Goal: Task Accomplishment & Management: Use online tool/utility

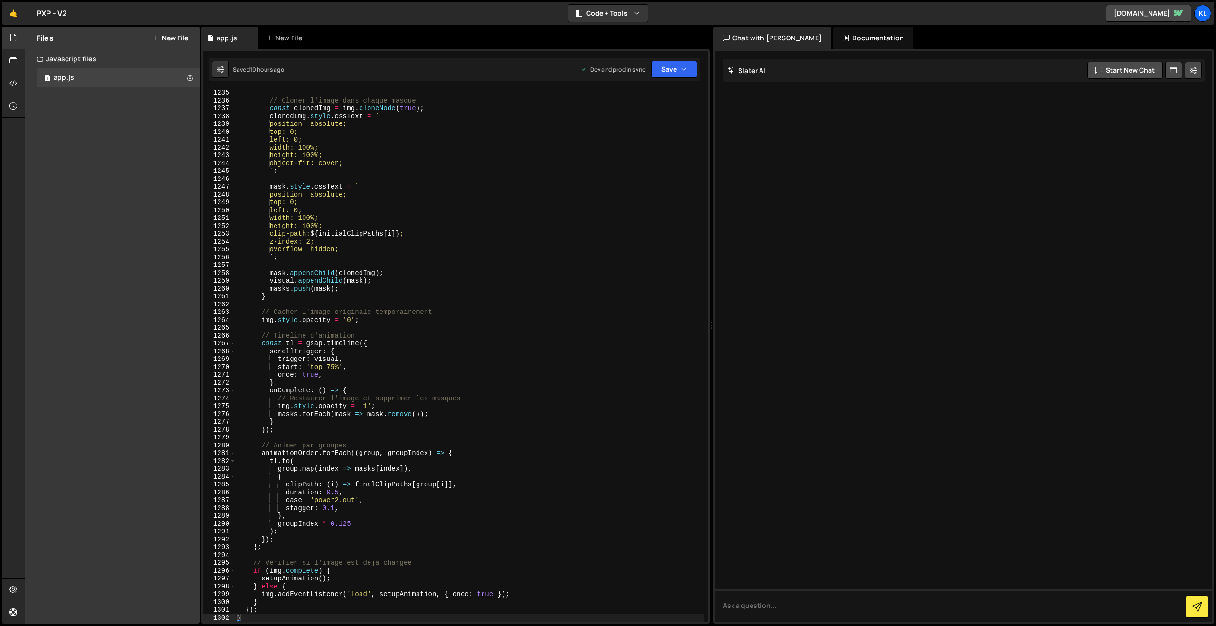
scroll to position [9669, 0]
click at [19, 11] on link "🤙" at bounding box center [13, 13] width 23 height 23
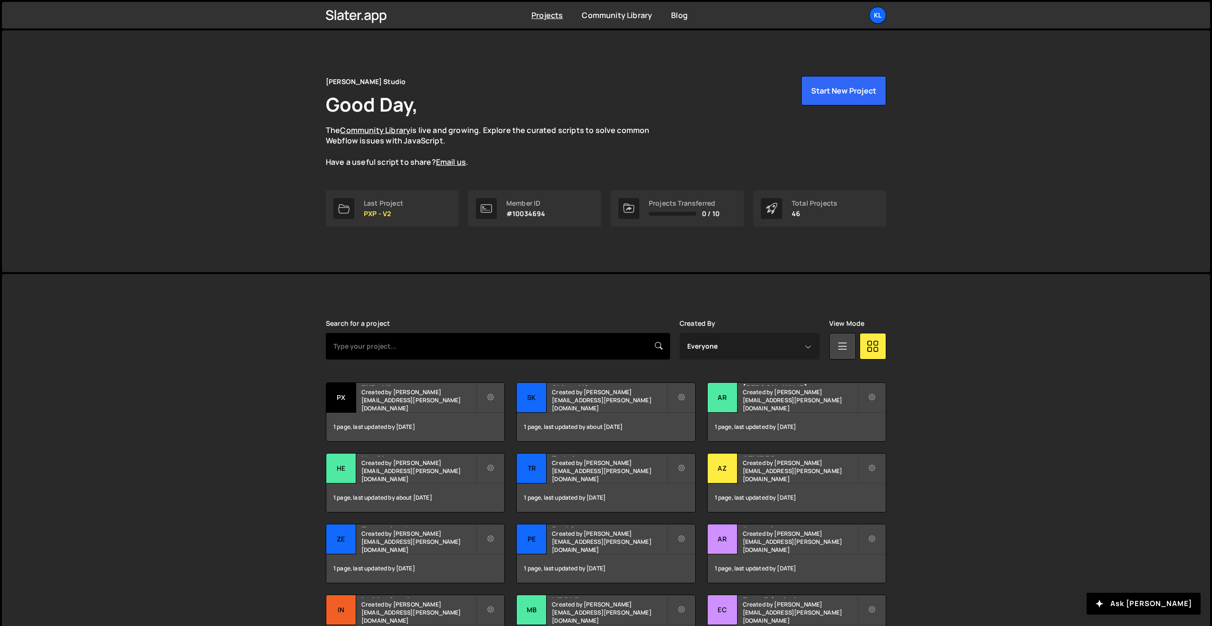
click at [400, 342] on input "text" at bounding box center [498, 346] width 344 height 27
type input "zecom"
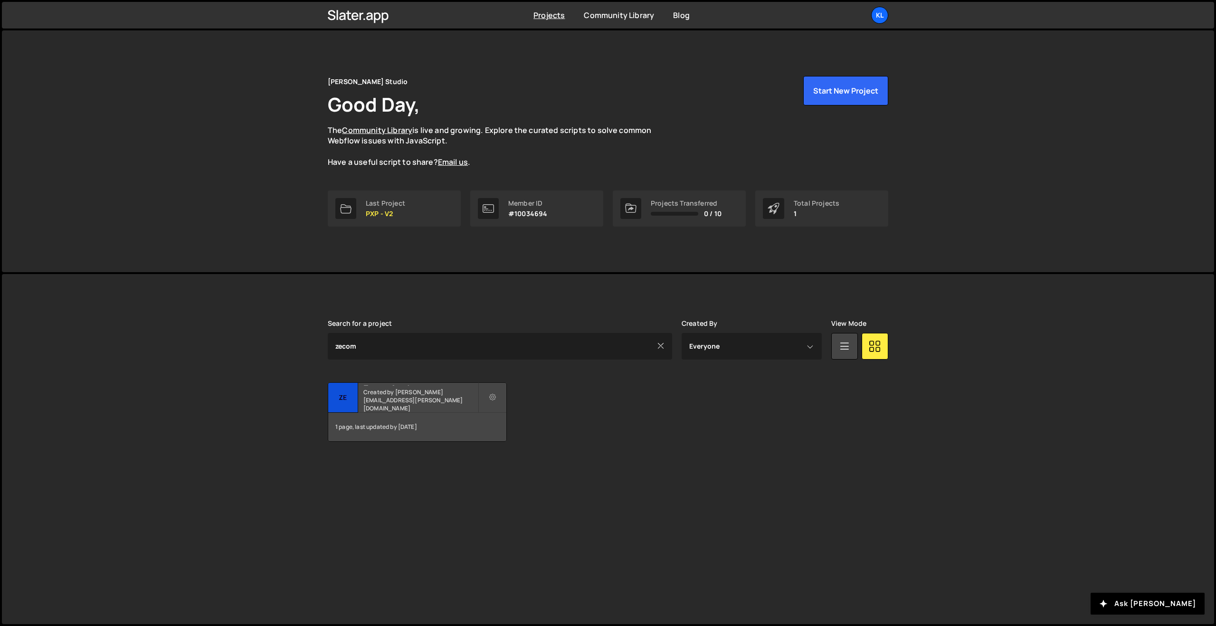
click at [397, 386] on h2 "Zecom Academy" at bounding box center [420, 384] width 114 height 3
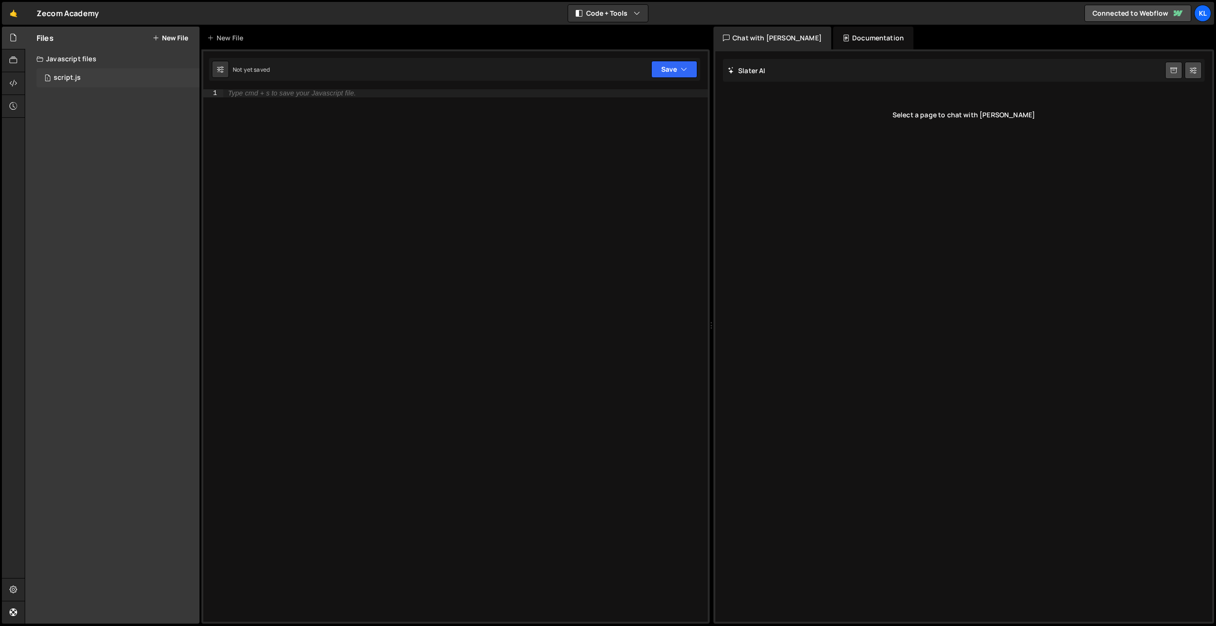
click at [108, 78] on div "1 script.js 0" at bounding box center [118, 77] width 163 height 19
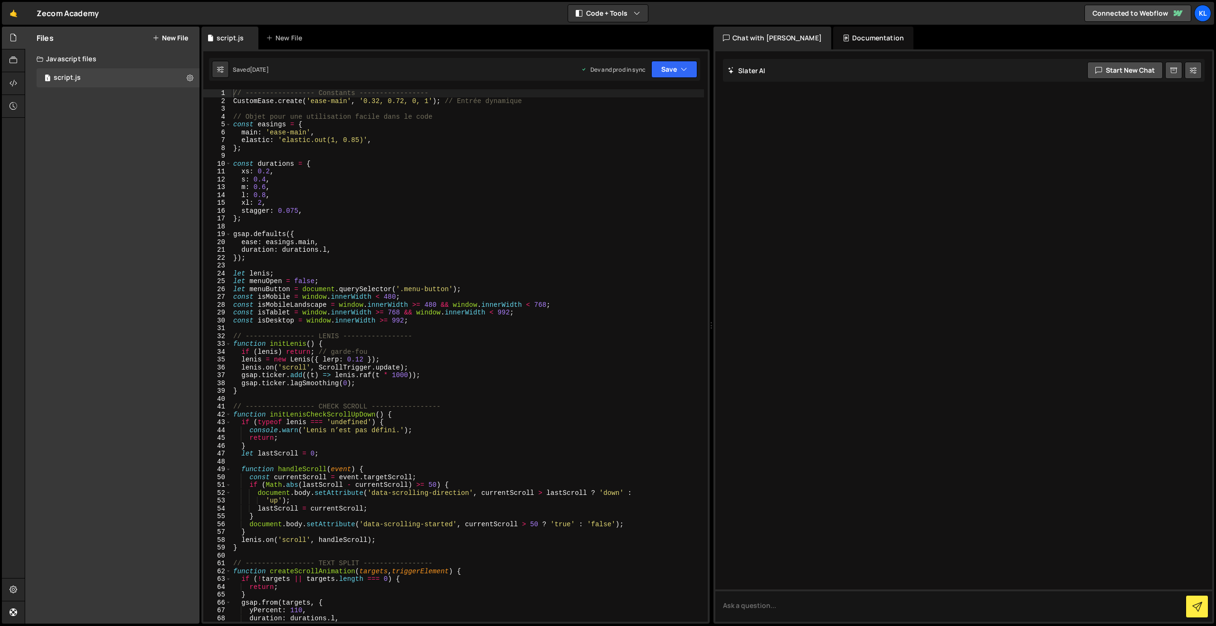
click at [381, 161] on div "// ----------------- Constants ----------------- CustomEase . create ( 'ease-ma…" at bounding box center [467, 363] width 472 height 548
type textarea "}"
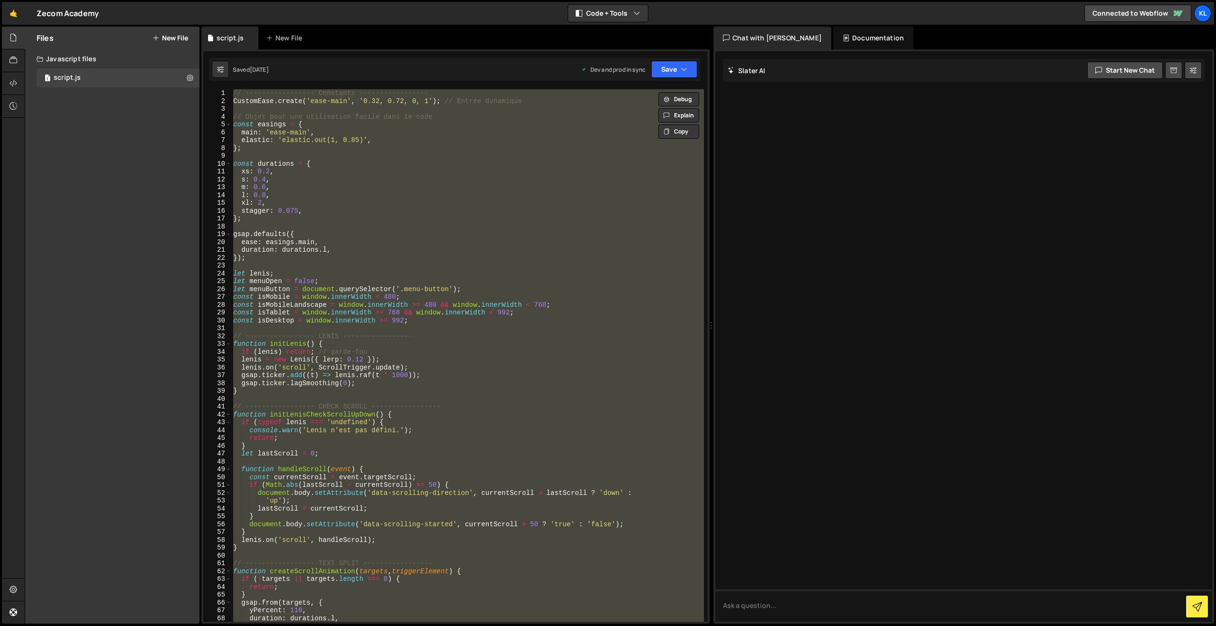
paste textarea
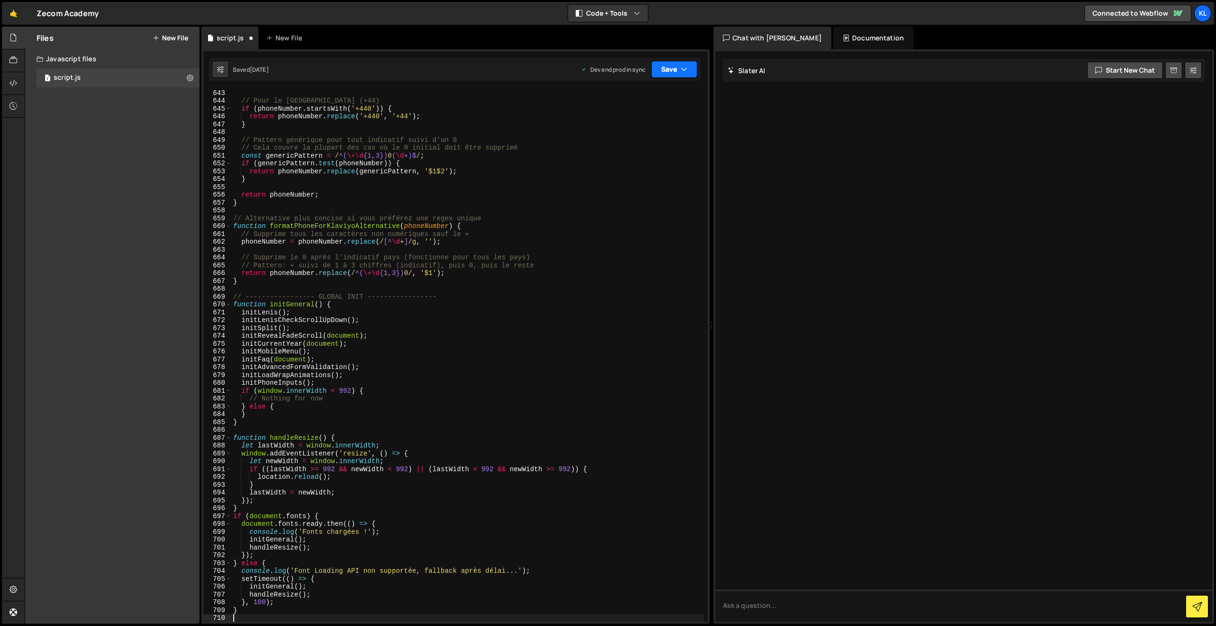
click at [671, 69] on button "Save" at bounding box center [674, 69] width 46 height 17
click at [619, 135] on div "[DATE]" at bounding box center [618, 134] width 19 height 8
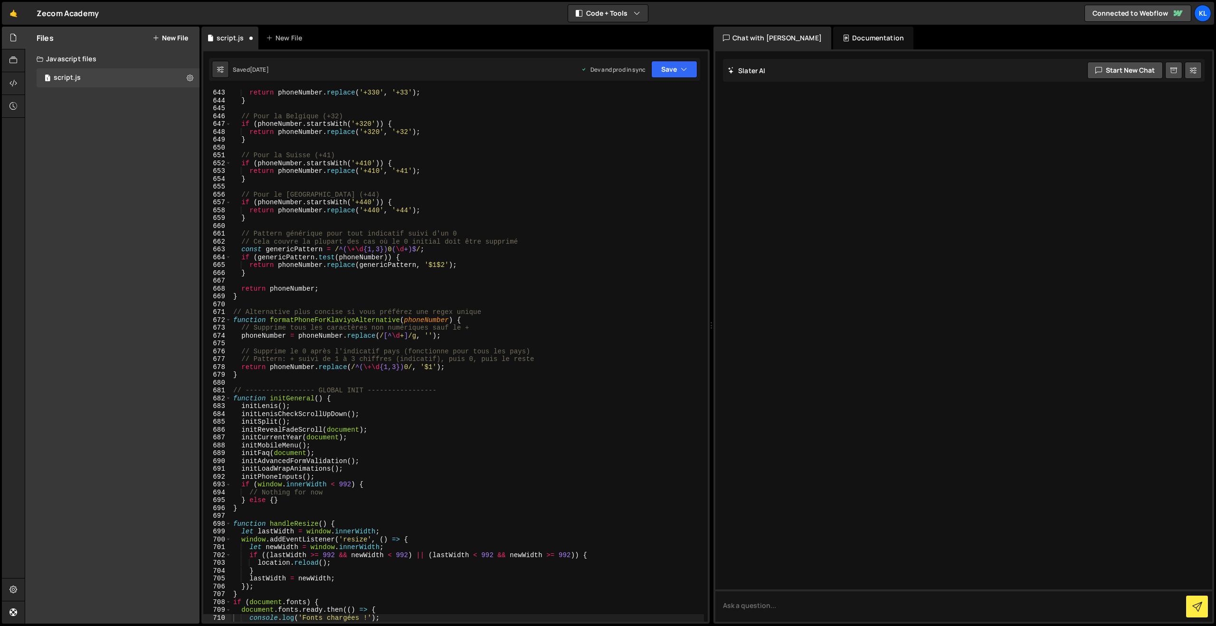
scroll to position [5030, 0]
